Goal: Find specific page/section: Find specific page/section

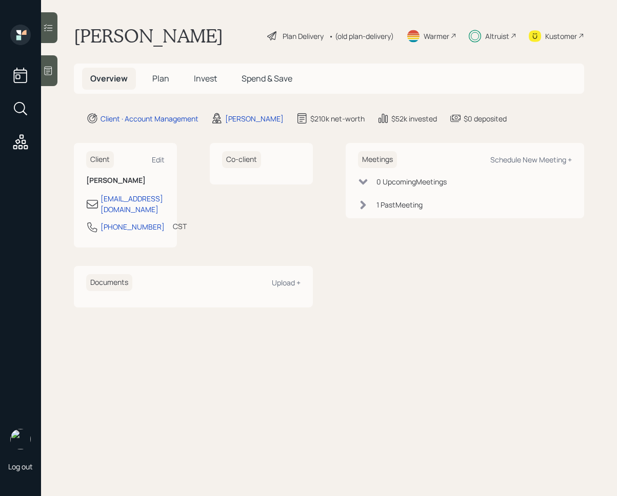
click at [194, 79] on span "Invest" at bounding box center [205, 78] width 23 height 11
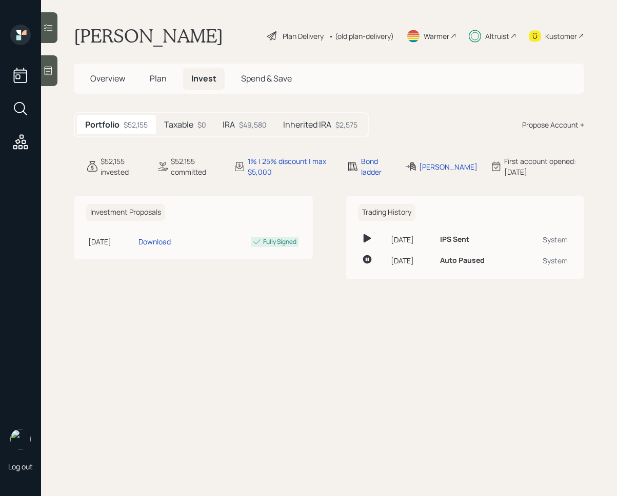
click at [52, 38] on div at bounding box center [49, 27] width 16 height 31
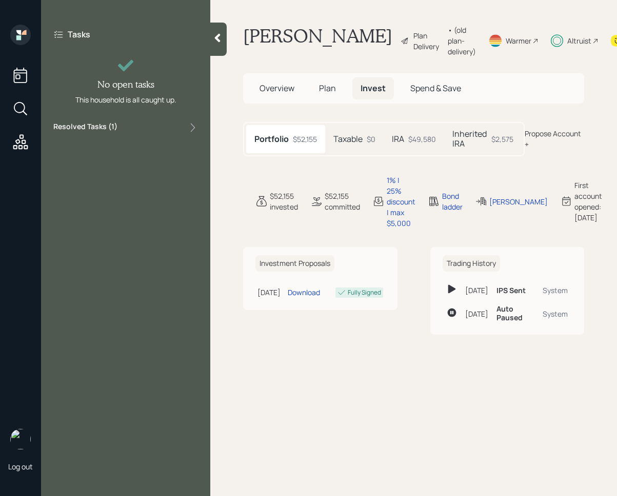
click at [134, 130] on div "Resolved Tasks ( 1 )" at bounding box center [125, 128] width 145 height 12
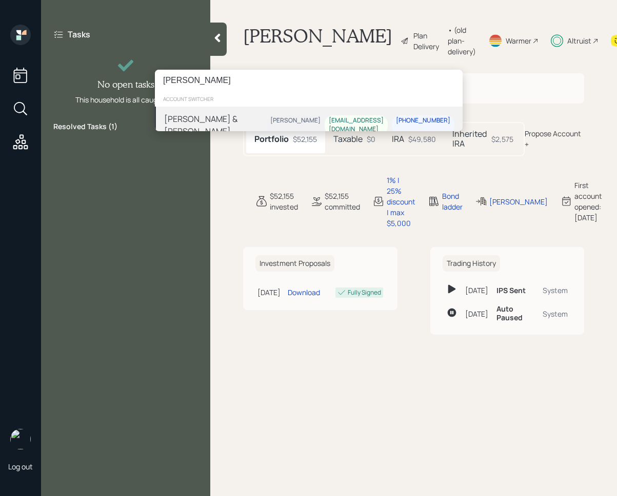
type input "[PERSON_NAME]"
click at [222, 113] on div "[PERSON_NAME] & [PERSON_NAME]" at bounding box center [215, 125] width 102 height 25
